Goal: Navigation & Orientation: Go to known website

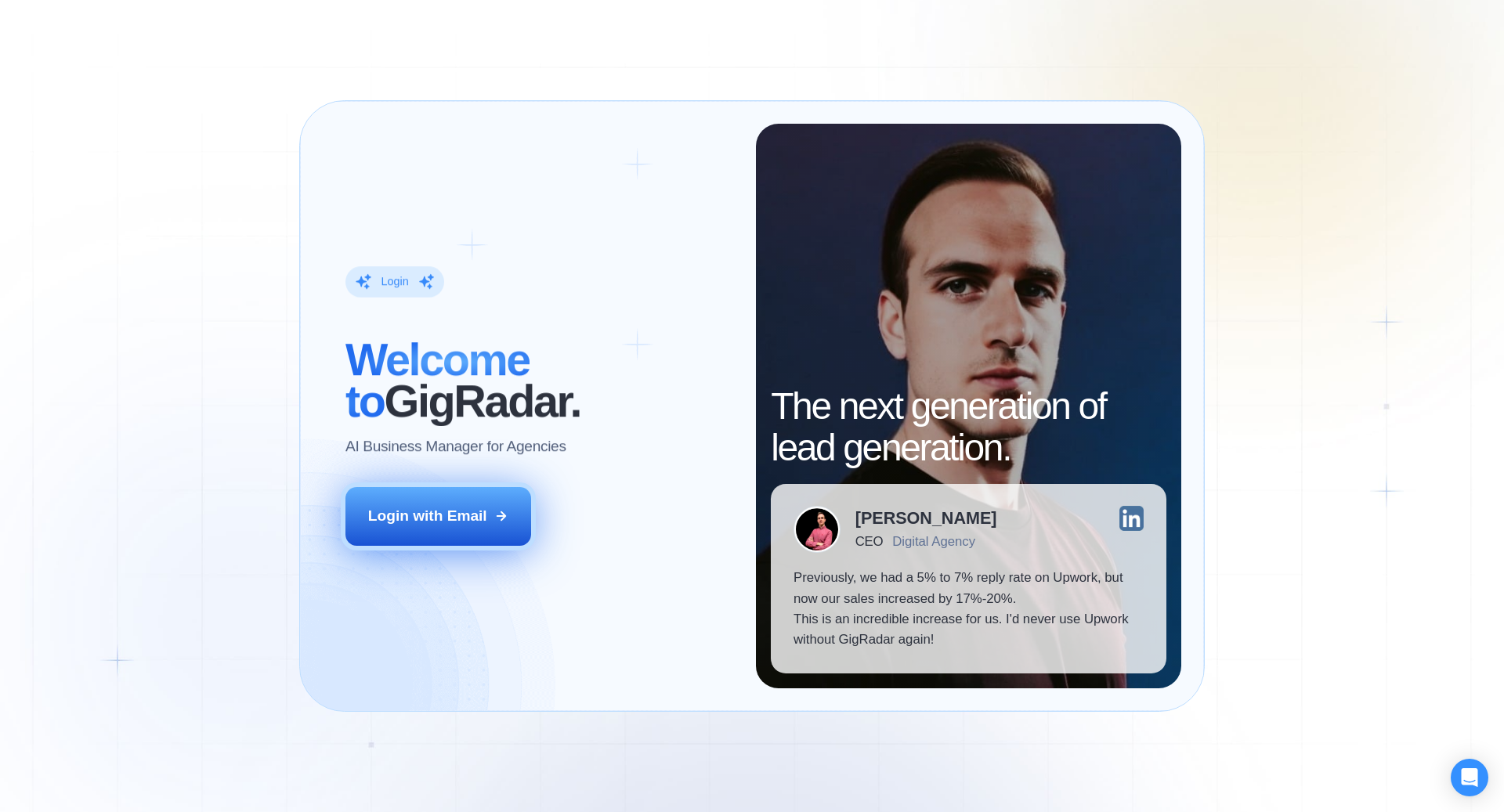
click at [482, 519] on div "Login with Email" at bounding box center [427, 516] width 119 height 21
